Goal: Information Seeking & Learning: Learn about a topic

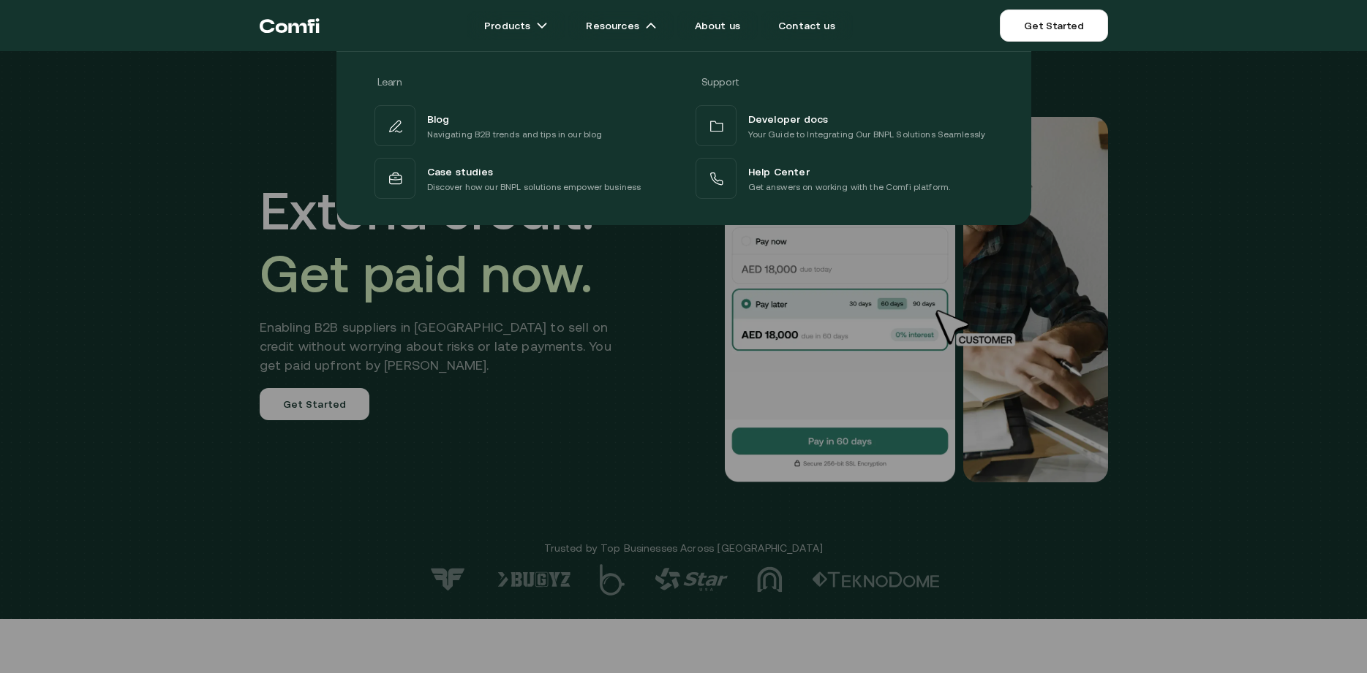
click at [551, 390] on div at bounding box center [683, 387] width 1367 height 673
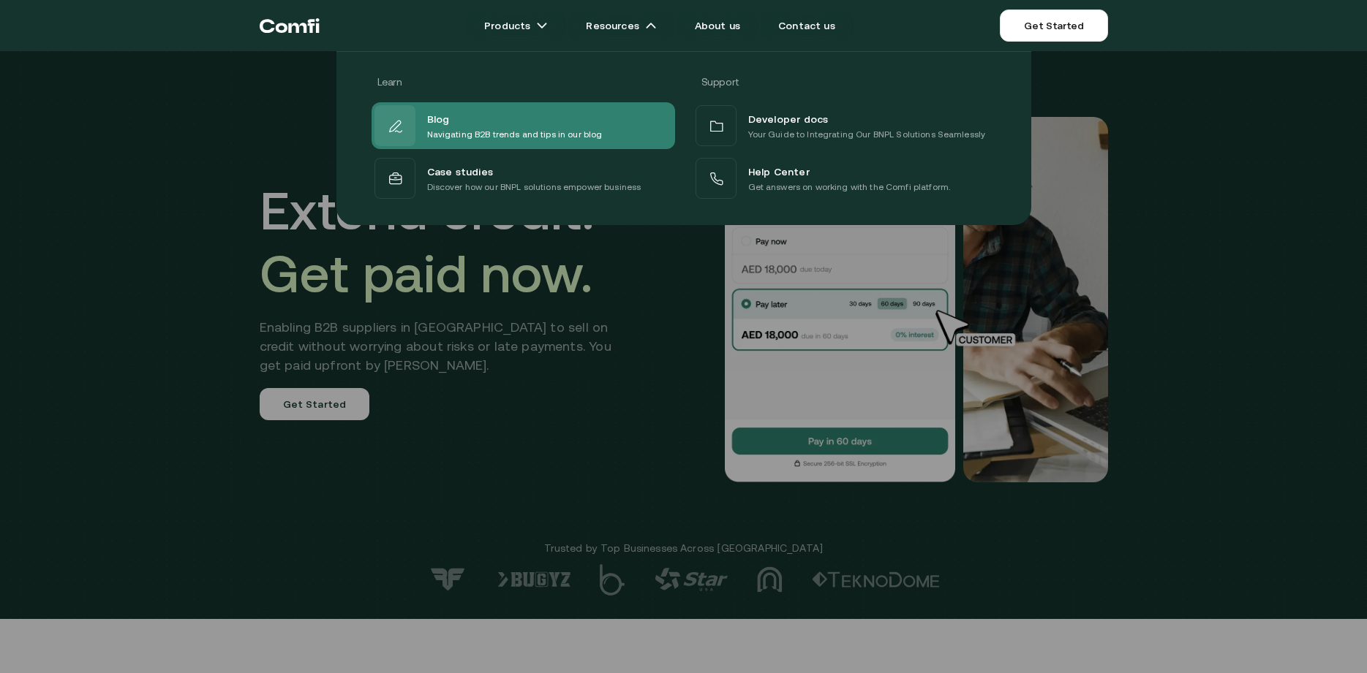
click at [497, 133] on p "Navigating B2B trends and tips in our blog" at bounding box center [514, 134] width 175 height 15
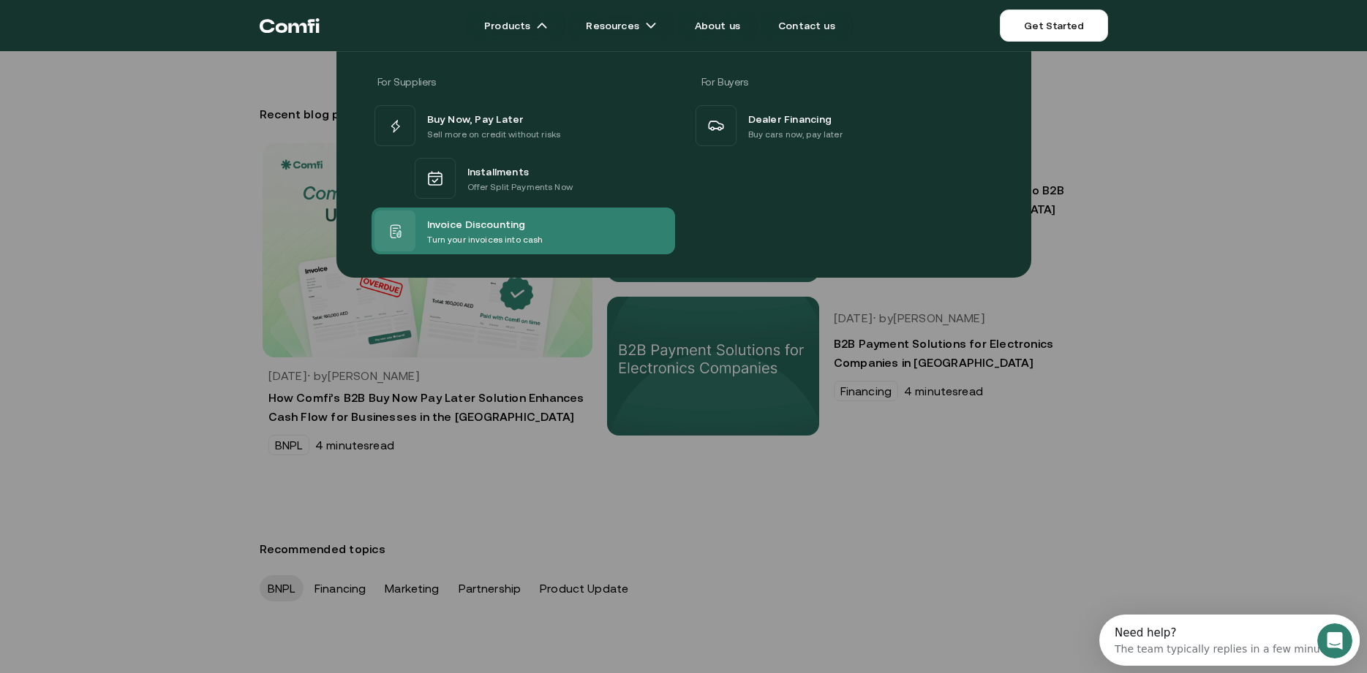
click at [487, 231] on span "Invoice Discounting" at bounding box center [476, 224] width 99 height 18
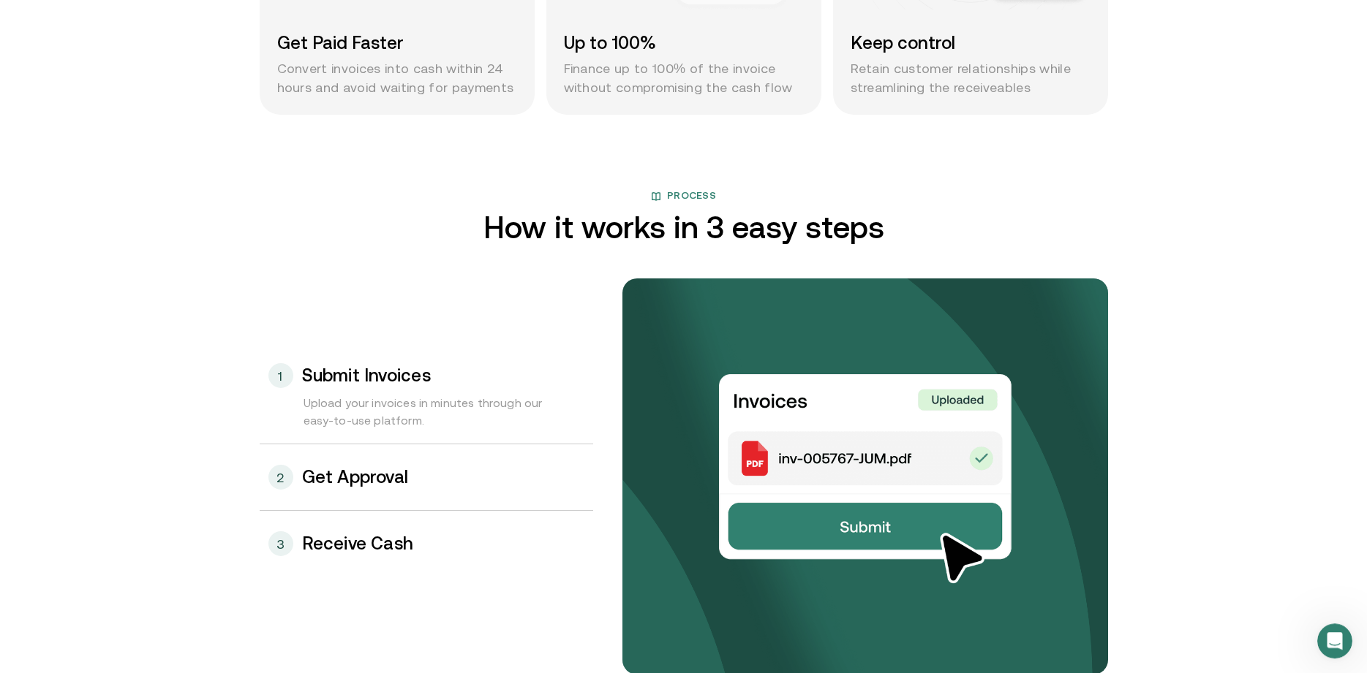
scroll to position [1342, 0]
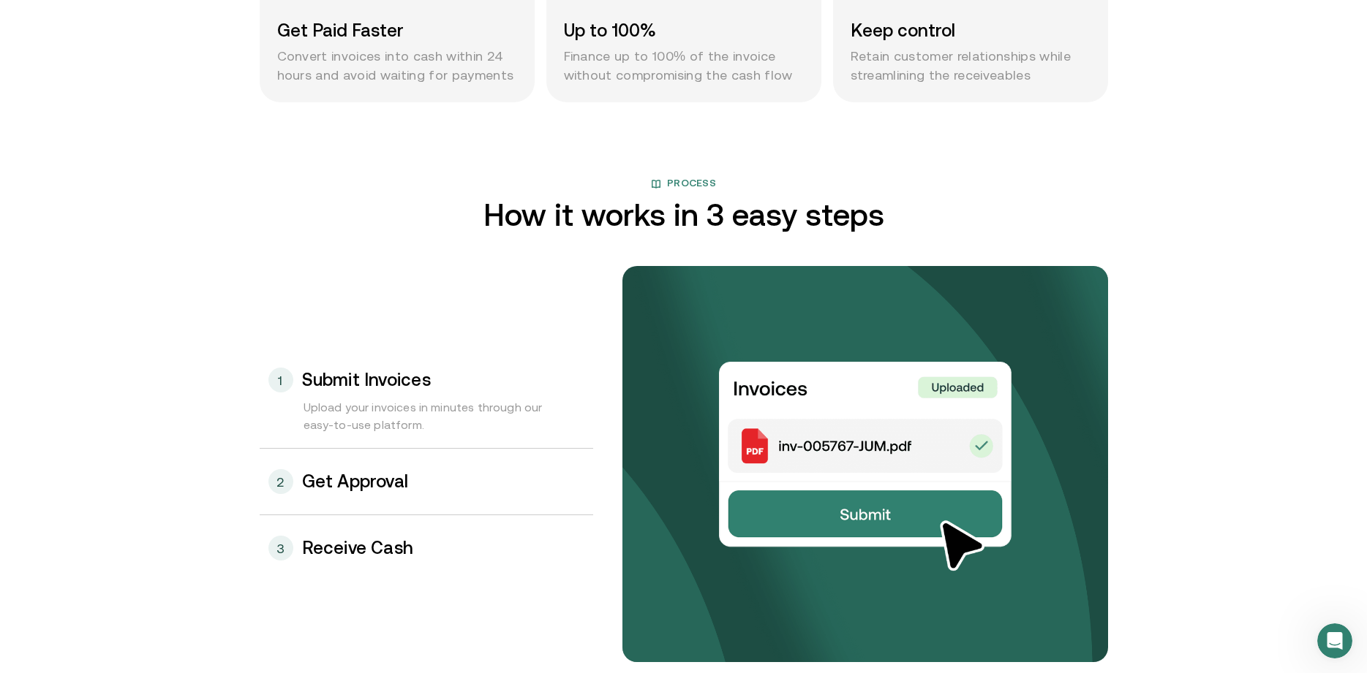
click at [328, 491] on h3 "Get Approval" at bounding box center [355, 481] width 107 height 19
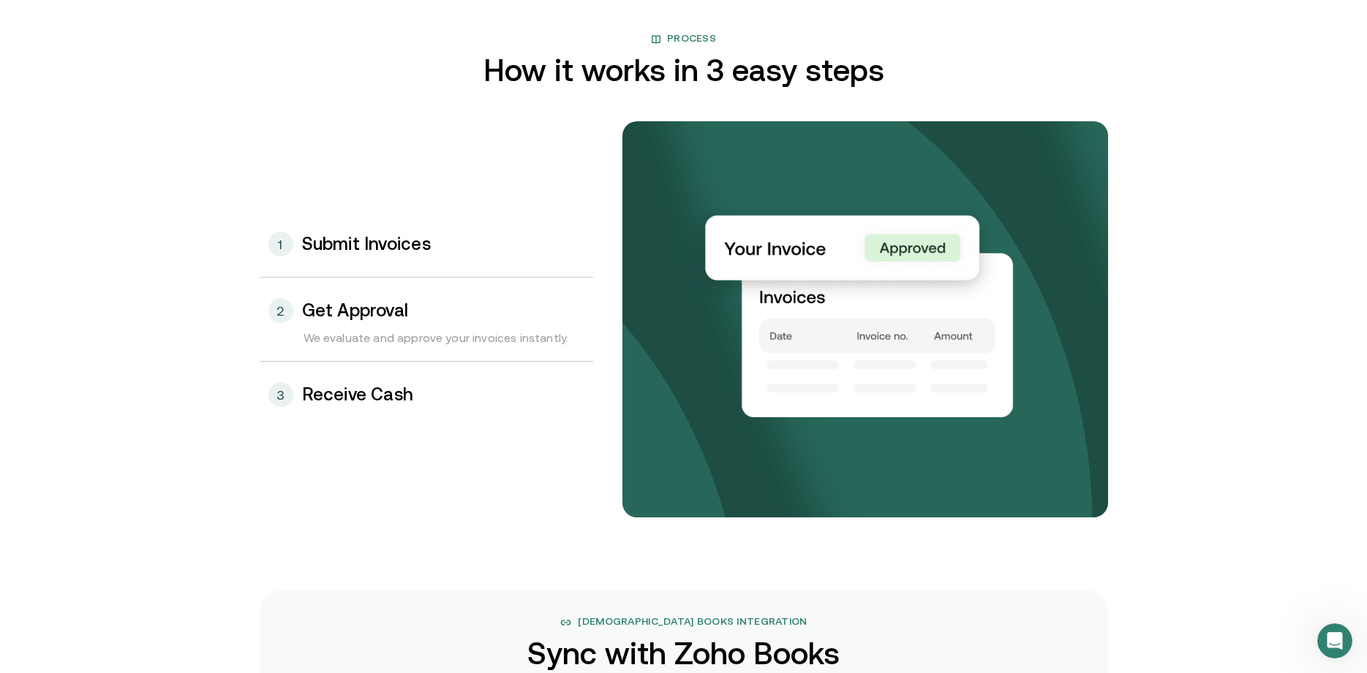
scroll to position [1492, 0]
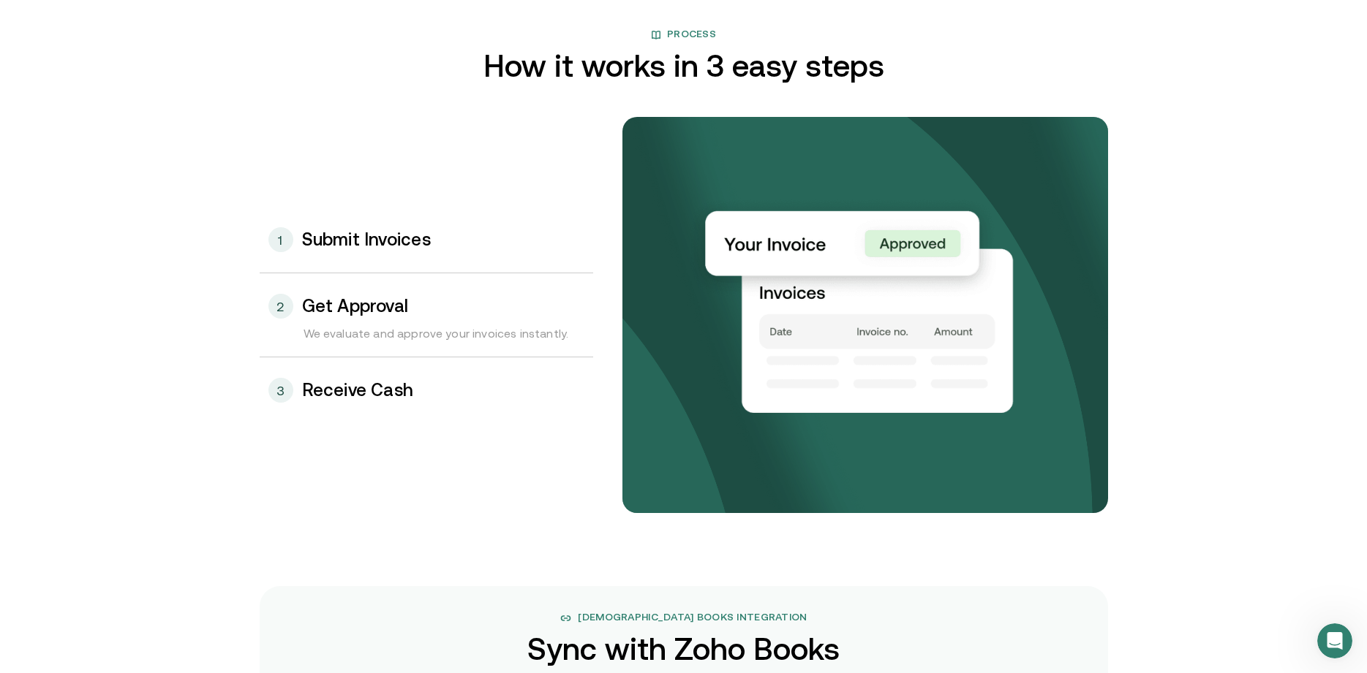
click at [335, 401] on div "3 Receive Cash" at bounding box center [426, 391] width 333 height 66
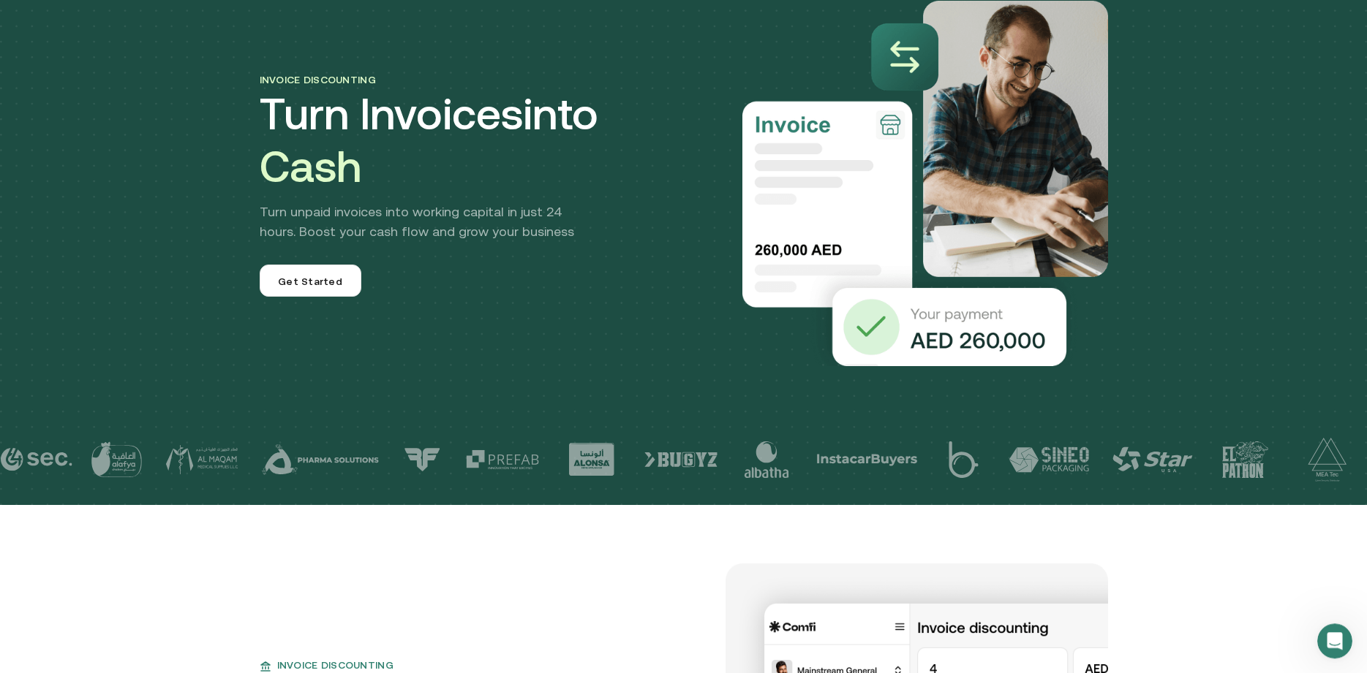
scroll to position [0, 0]
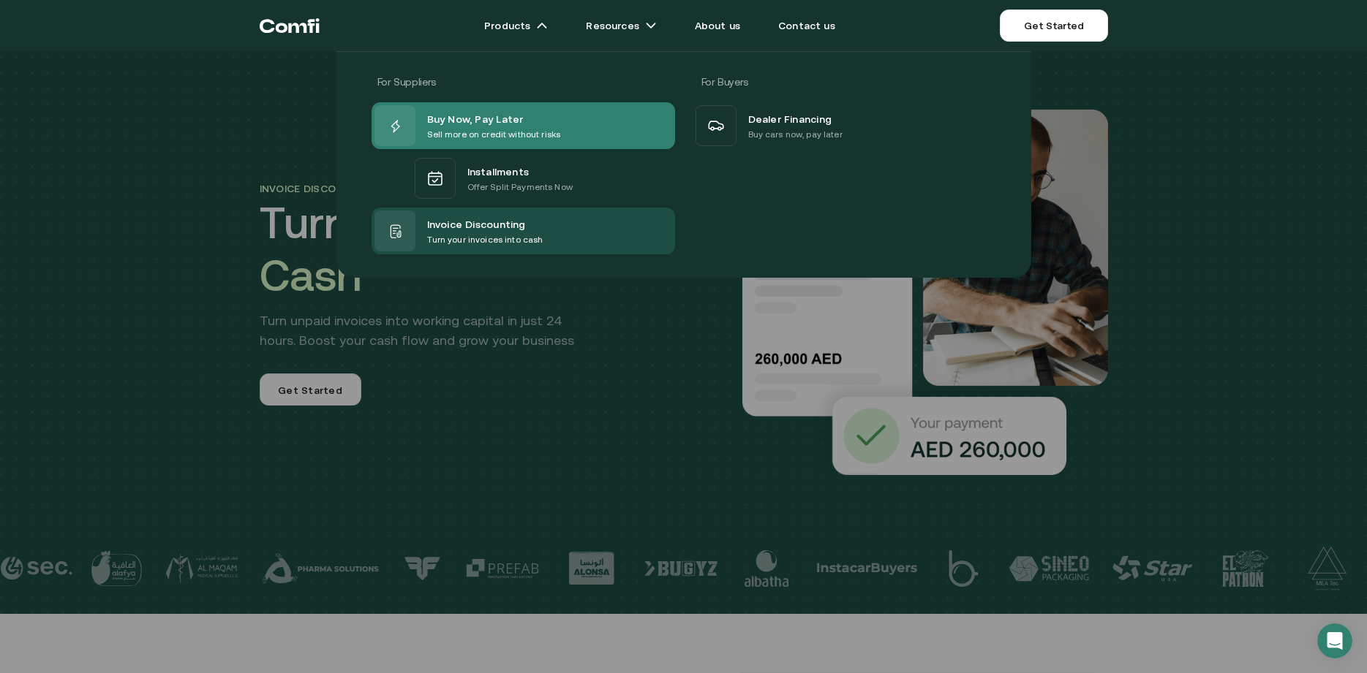
click at [491, 122] on span "Buy Now, Pay Later" at bounding box center [475, 119] width 97 height 18
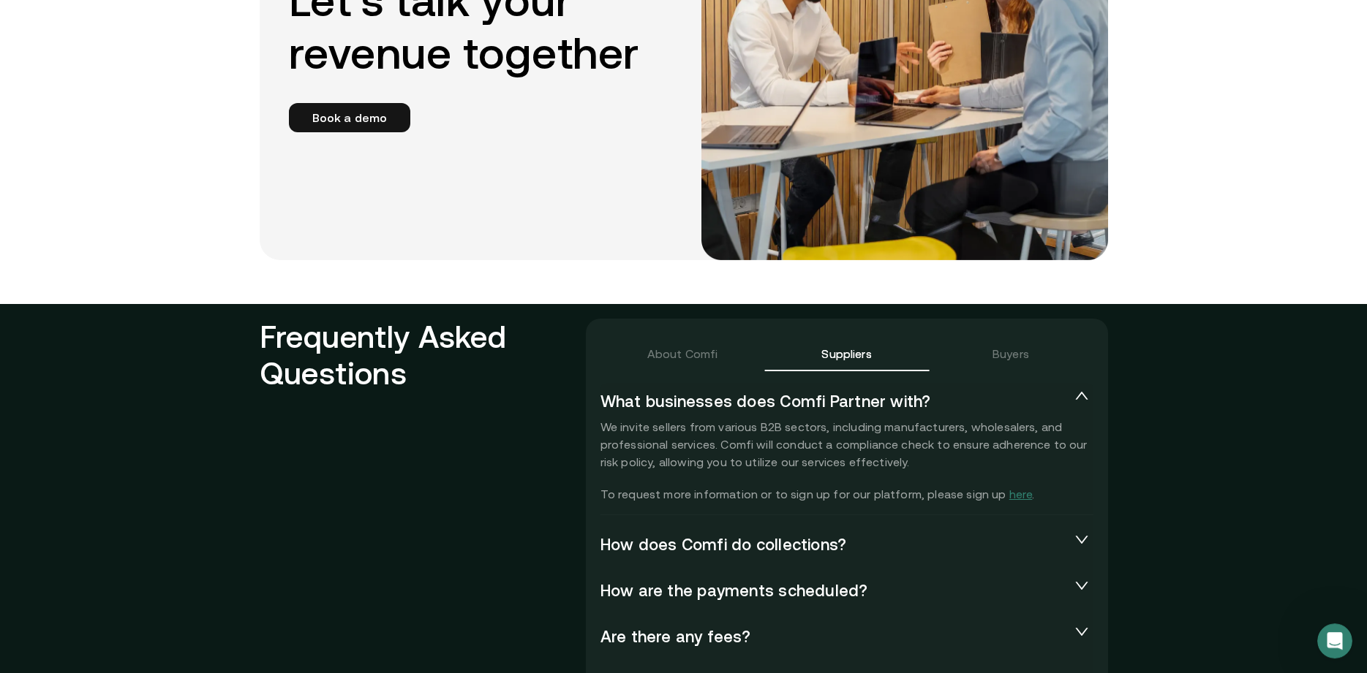
scroll to position [3058, 0]
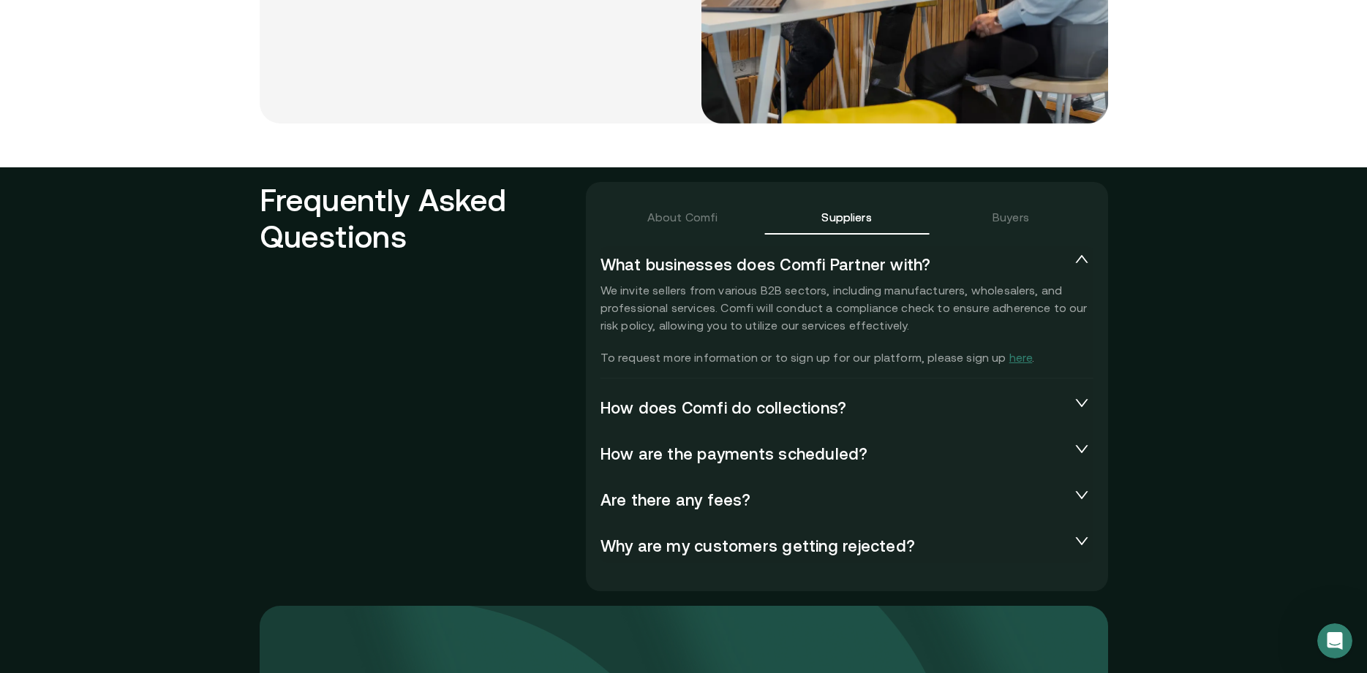
click at [912, 408] on span "How does Comfi do collections?" at bounding box center [834, 407] width 469 height 18
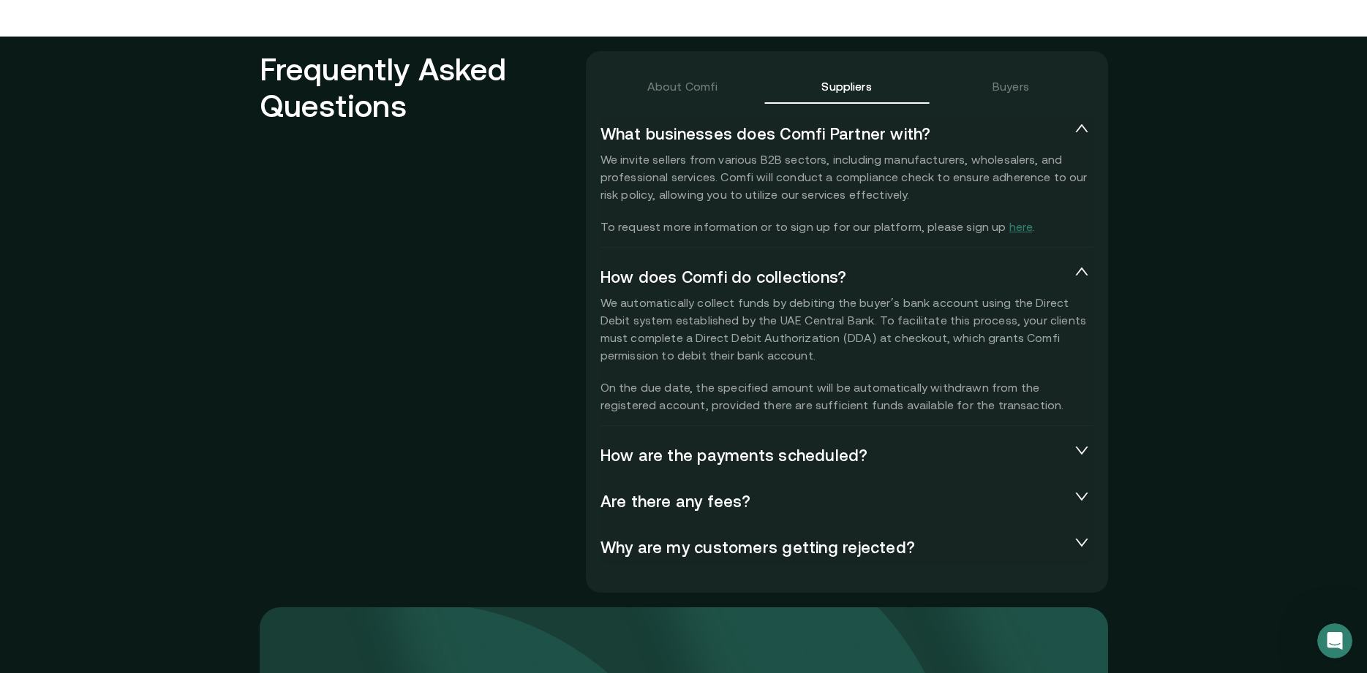
scroll to position [3207, 0]
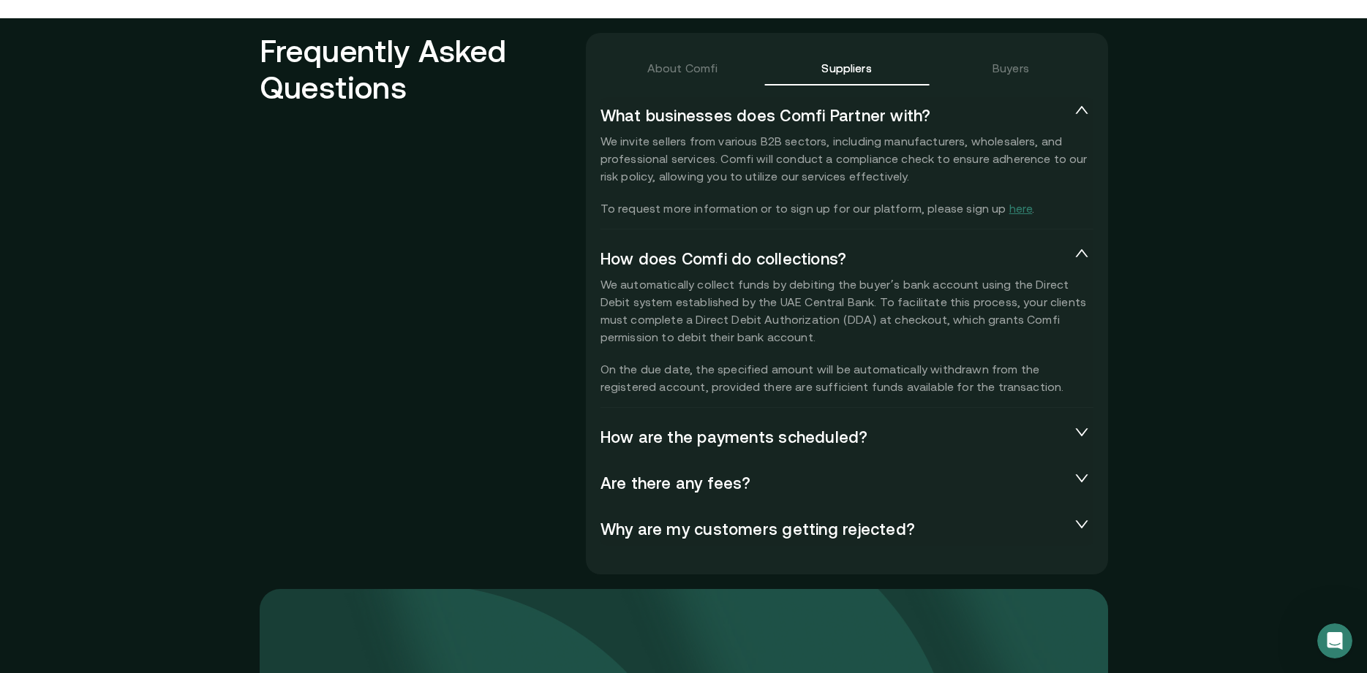
click at [995, 439] on span "How are the payments scheduled?" at bounding box center [834, 437] width 469 height 18
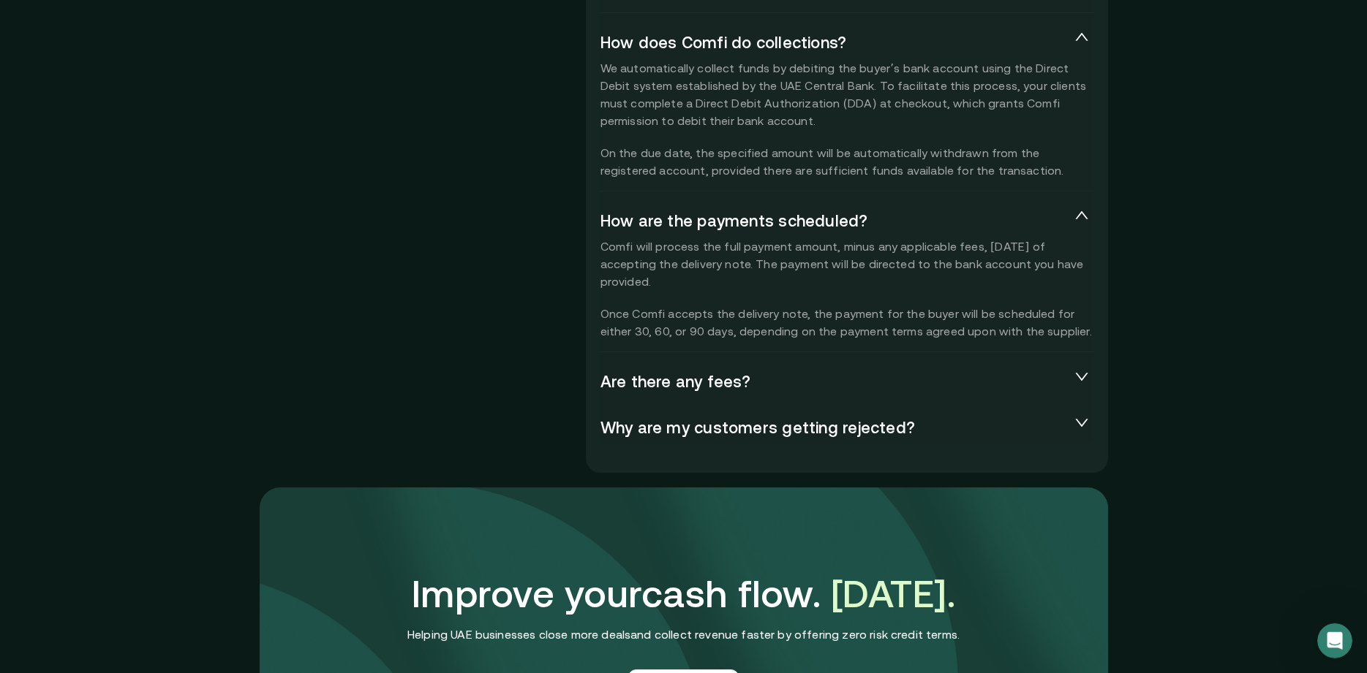
scroll to position [3431, 0]
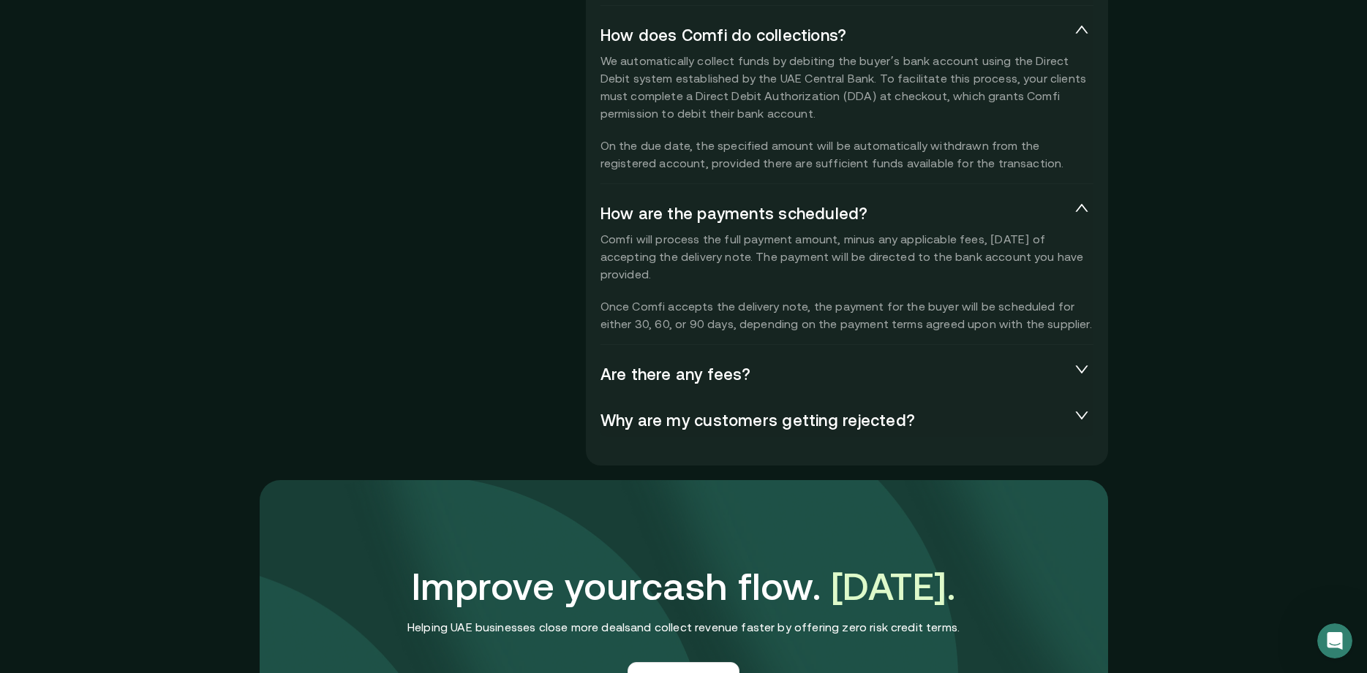
click at [912, 377] on span "Are there any fees?" at bounding box center [834, 374] width 469 height 18
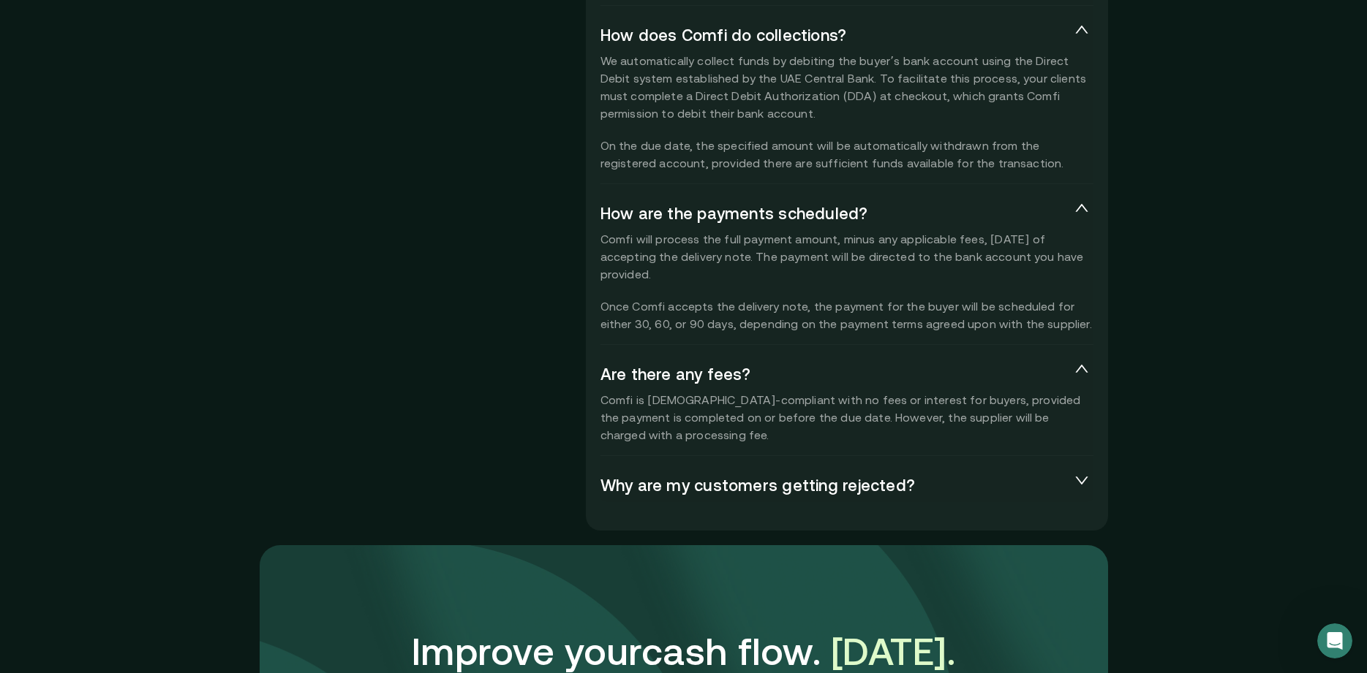
click at [1022, 483] on span "Why are my customers getting rejected?" at bounding box center [834, 485] width 469 height 18
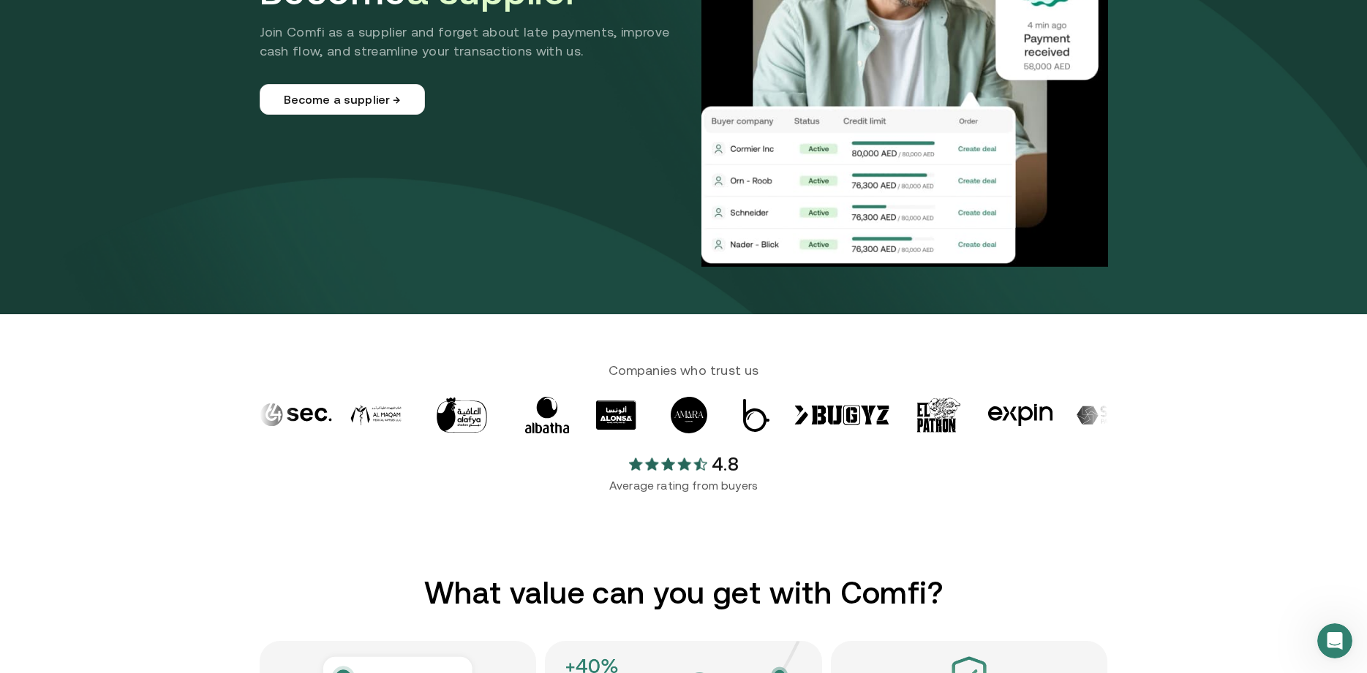
scroll to position [0, 0]
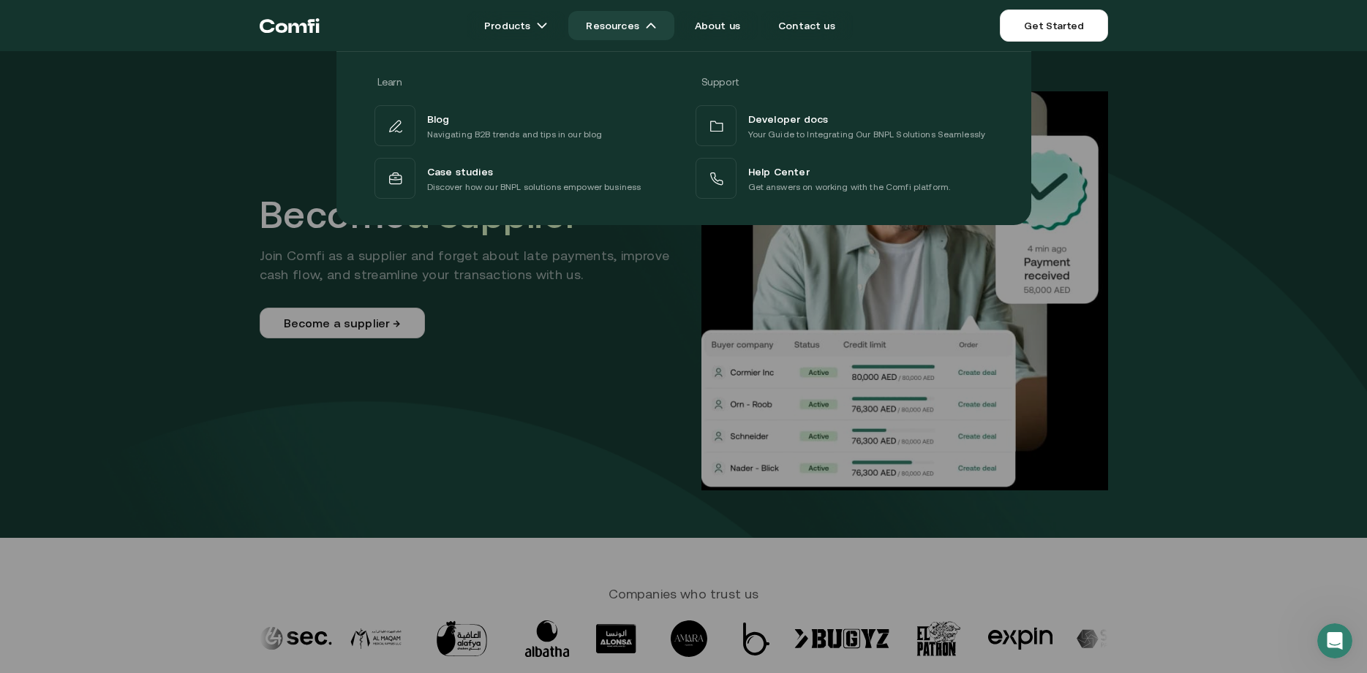
click at [643, 23] on link "Resources" at bounding box center [620, 25] width 105 height 29
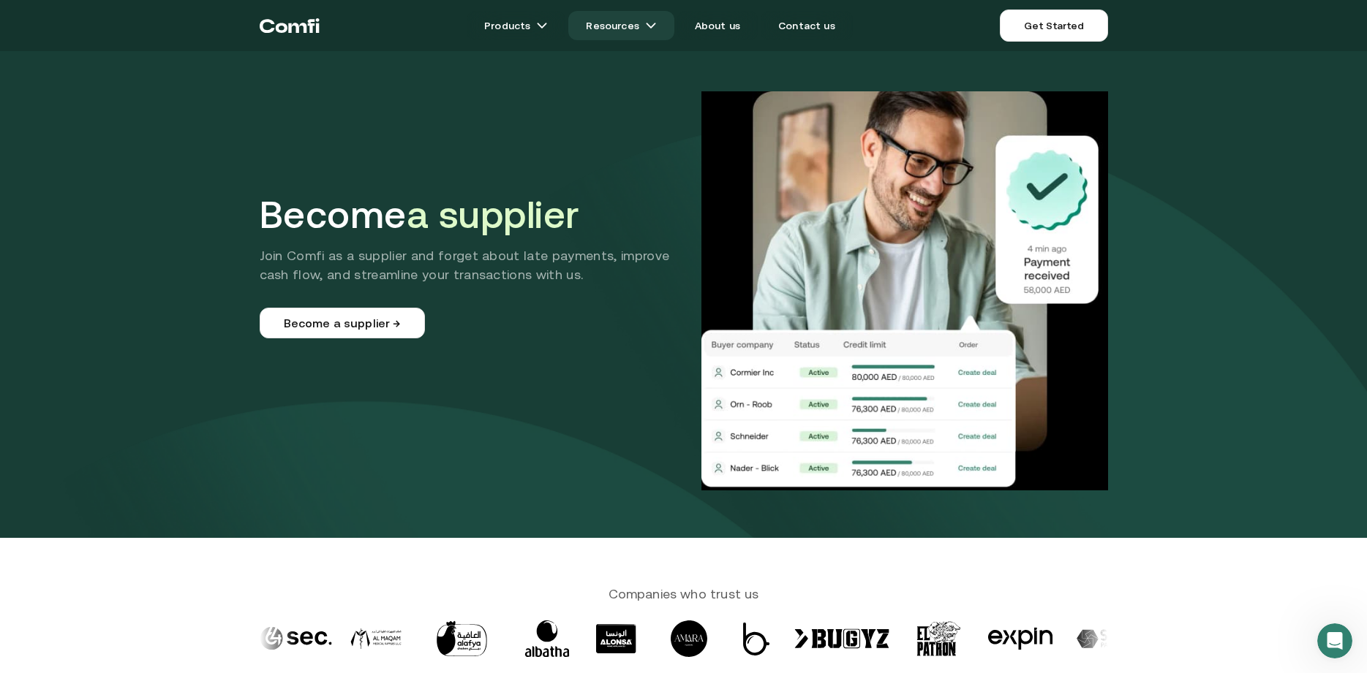
click at [643, 23] on link "Resources" at bounding box center [620, 25] width 105 height 29
